Goal: Task Accomplishment & Management: Complete application form

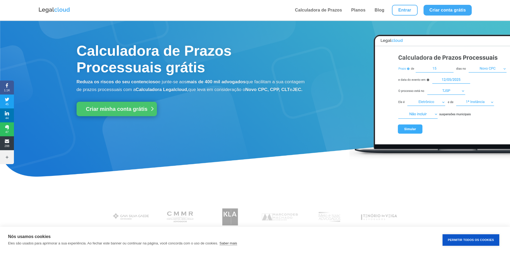
click at [122, 112] on link "Criar minha conta grátis" at bounding box center [117, 109] width 80 height 14
click at [107, 116] on link "Criar minha conta grátis" at bounding box center [117, 109] width 80 height 14
click at [429, 6] on link "Criar conta grátis" at bounding box center [447, 10] width 48 height 11
